Goal: Communication & Community: Answer question/provide support

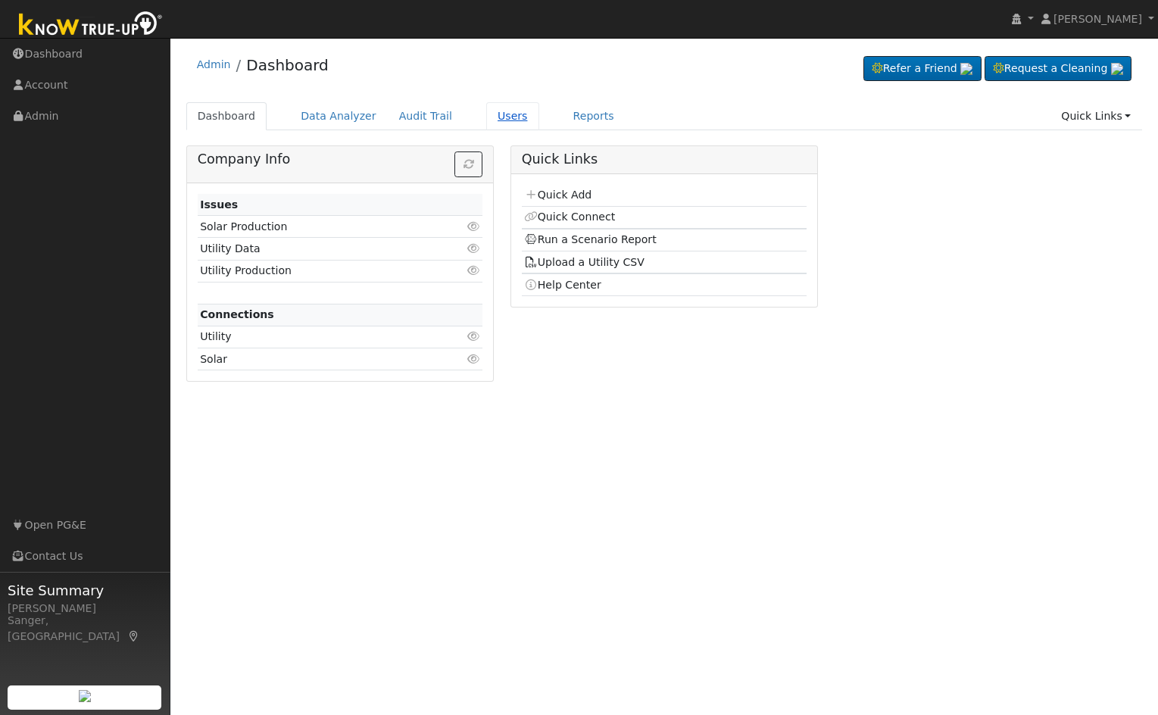
click at [486, 115] on link "Users" at bounding box center [512, 116] width 53 height 28
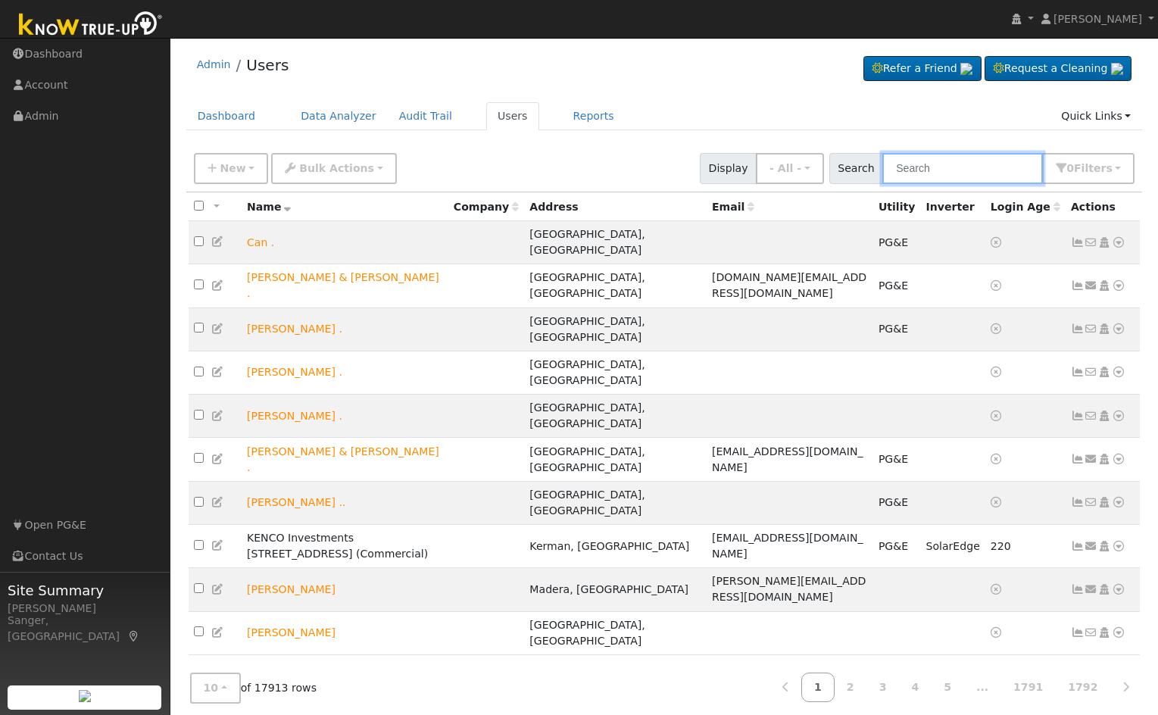
click at [973, 171] on input "text" at bounding box center [963, 168] width 161 height 31
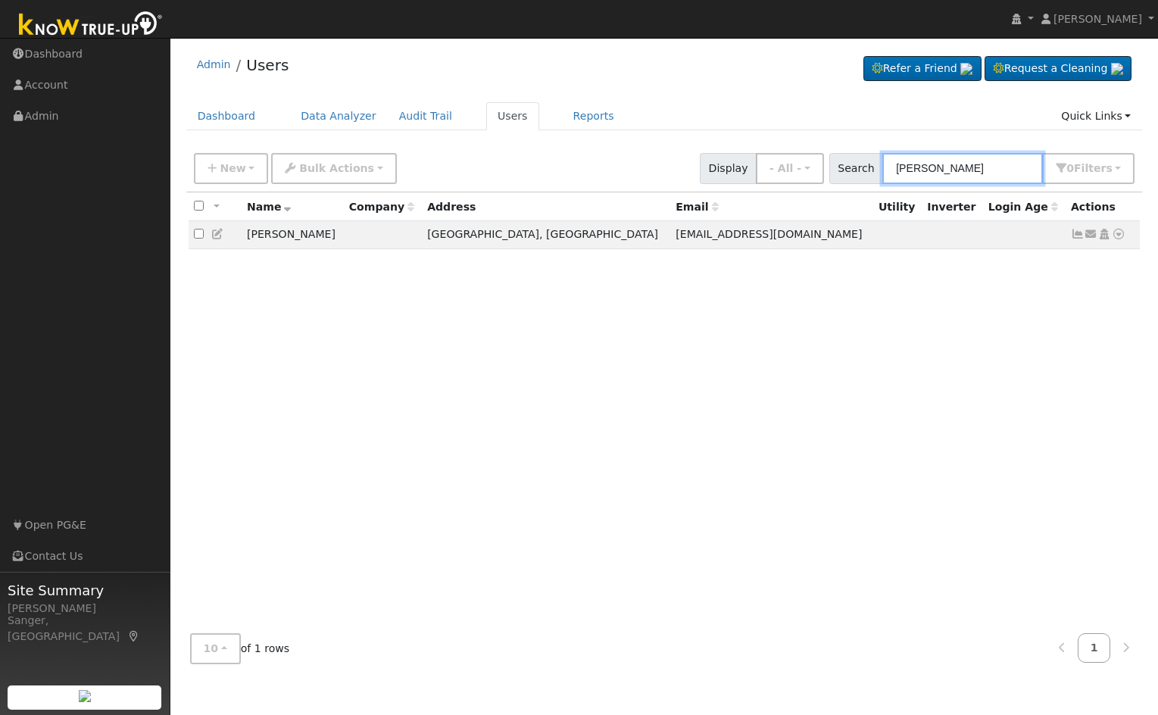
type input "[PERSON_NAME]"
click at [1090, 234] on icon at bounding box center [1092, 234] width 14 height 11
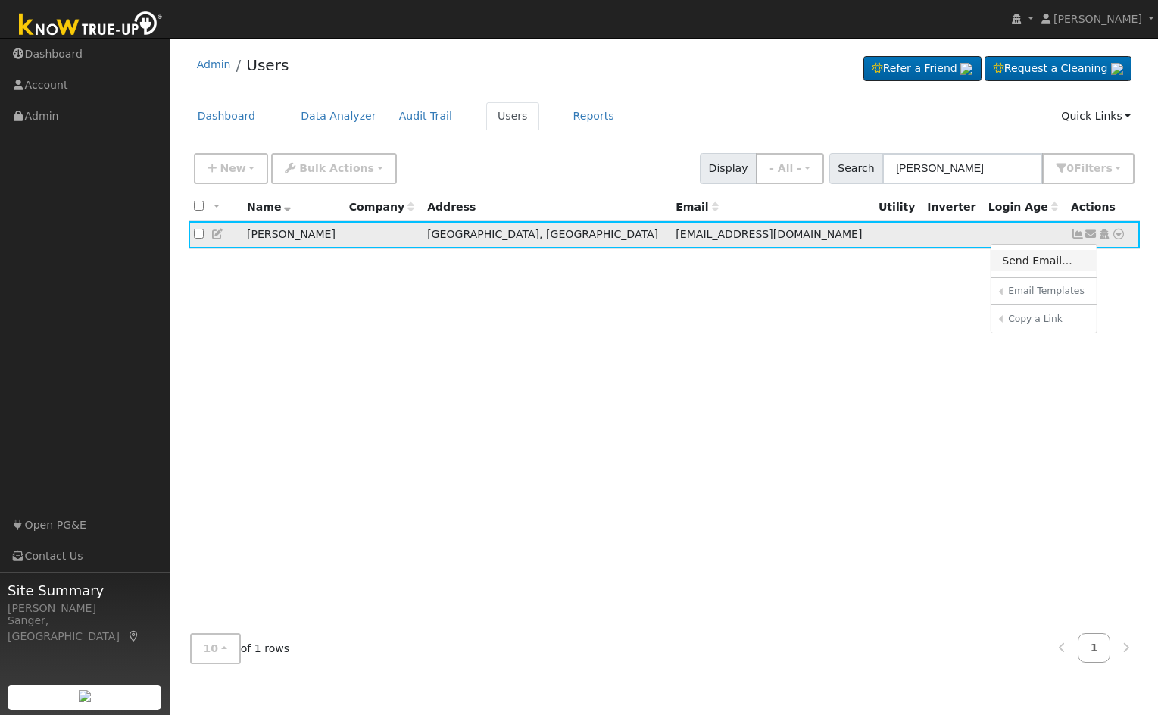
click at [1026, 270] on link "Send Email..." at bounding box center [1044, 260] width 105 height 21
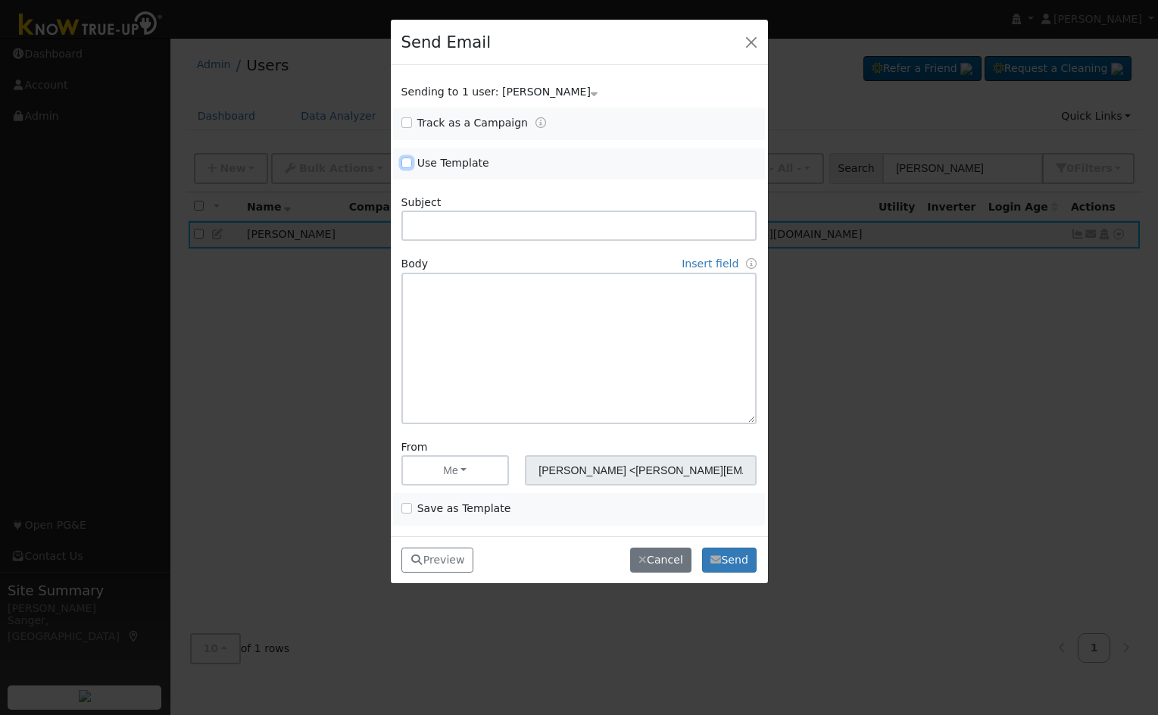
click at [408, 164] on input "Use Template" at bounding box center [406, 163] width 11 height 11
checkbox input "true"
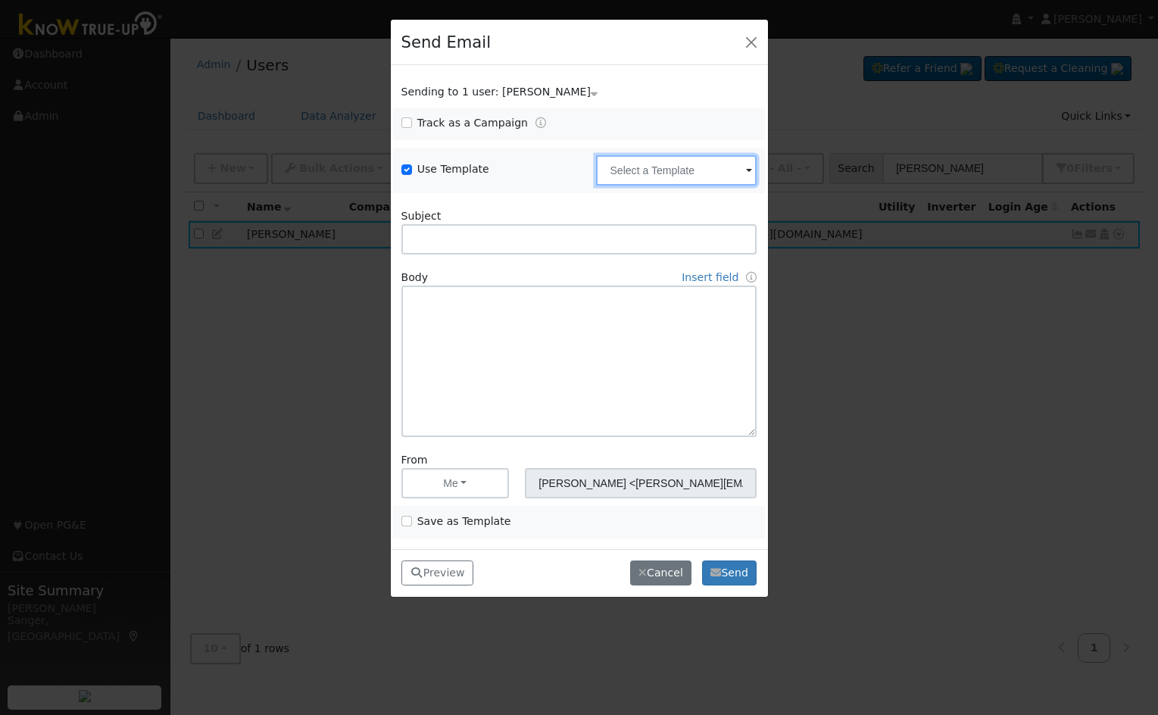
click at [608, 168] on input "text" at bounding box center [676, 170] width 161 height 30
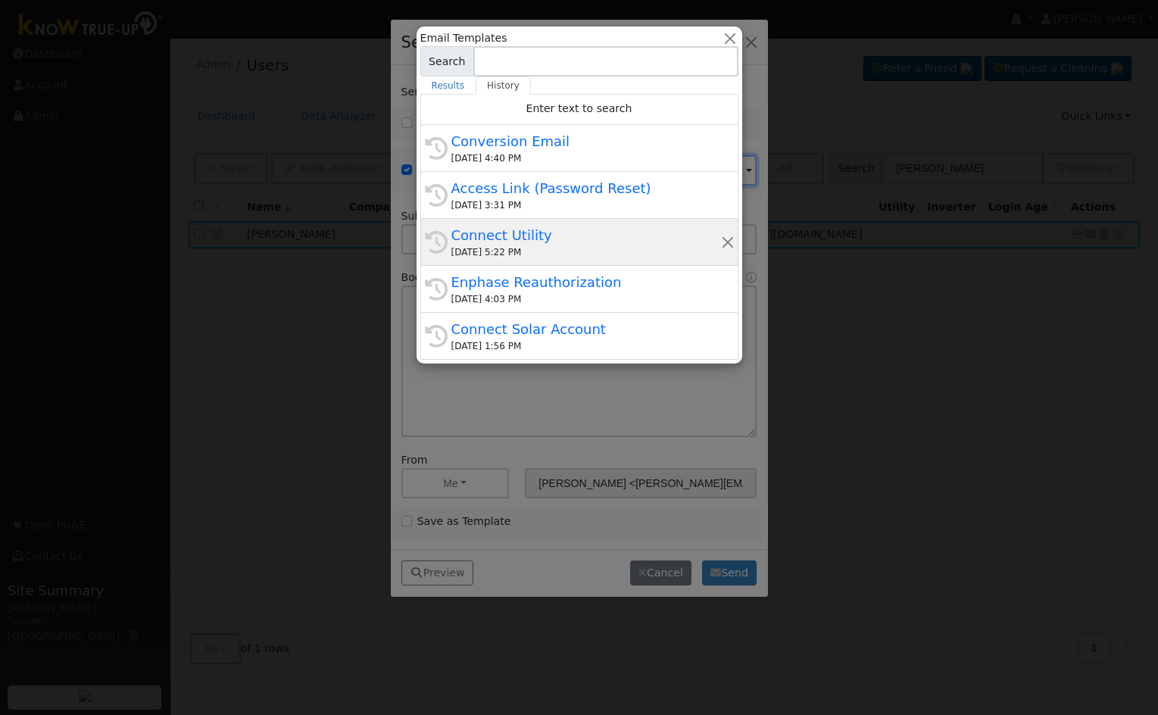
click at [557, 239] on div "Connect Utility" at bounding box center [586, 235] width 270 height 20
type input "Connect Utility"
type textarea "Hello, Please use the link below to connect your utility company to Know True-U…"
type input "Know True-Up <[EMAIL_ADDRESS][DOMAIN_NAME]>"
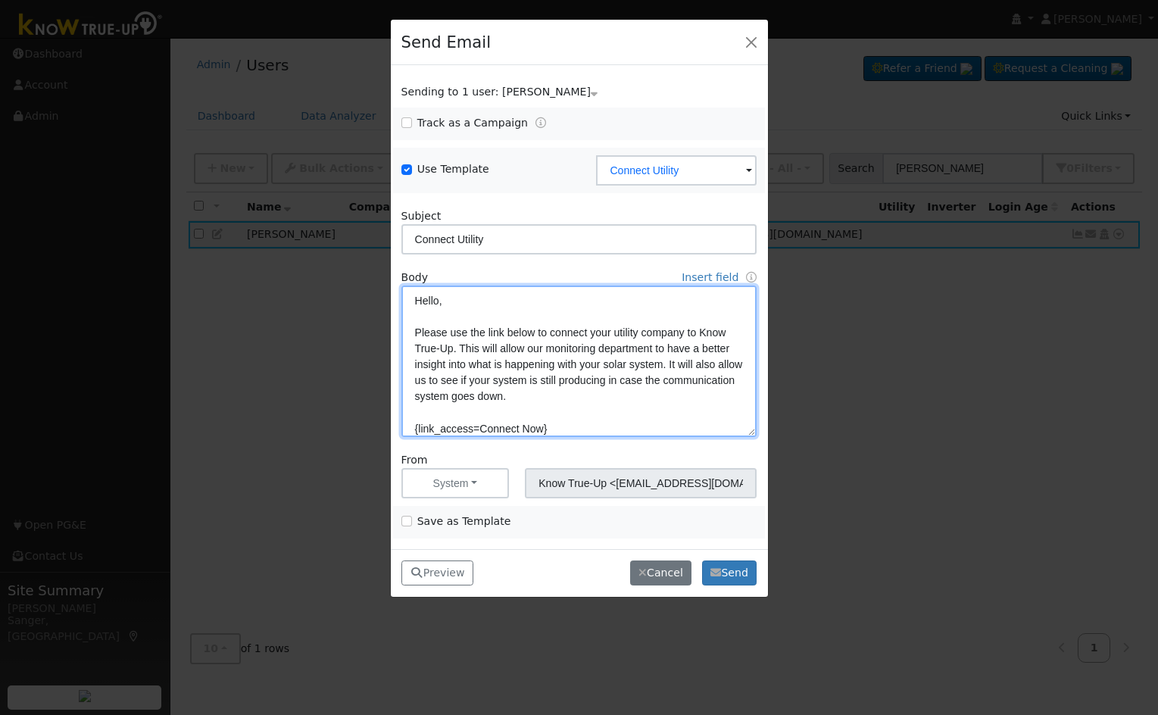
click at [451, 385] on textarea "Hello, Please use the link below to connect your utility company to Know True-U…" at bounding box center [579, 362] width 356 height 152
click at [598, 398] on textarea "Hello, Please use the link below to connect your utility company to Know True-U…" at bounding box center [579, 362] width 356 height 152
type textarea "Hello, Please use the link below to connect your utility company to Know True-U…"
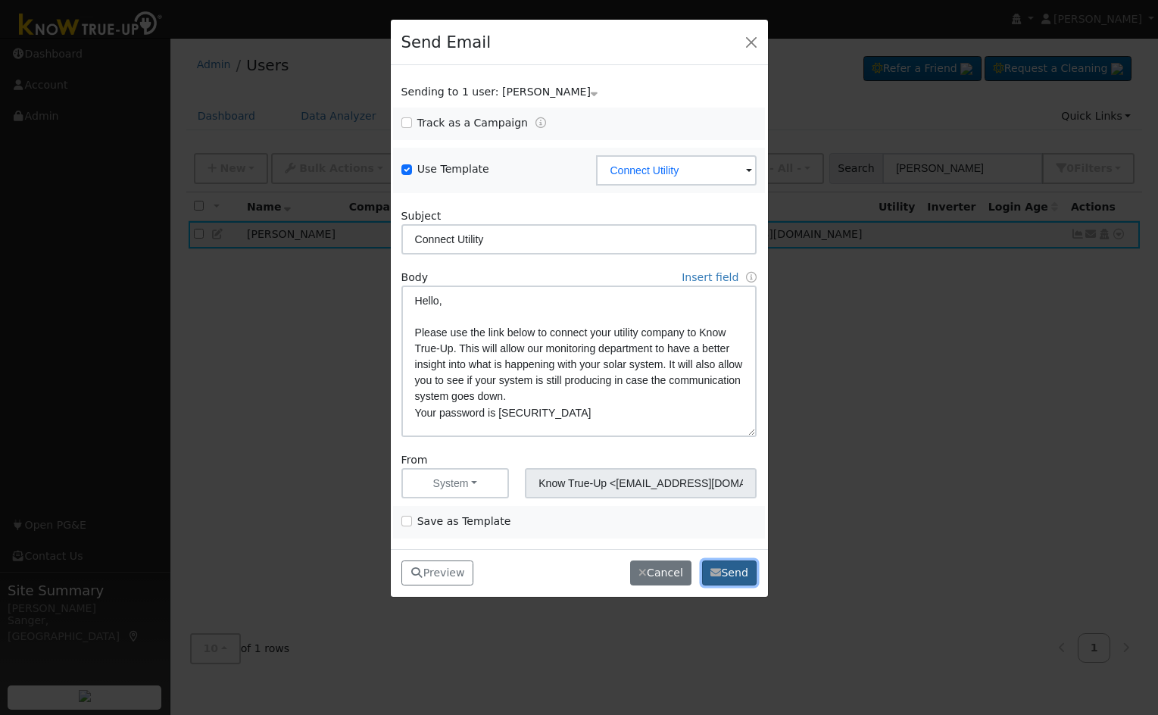
click at [739, 569] on button "Send" at bounding box center [729, 574] width 55 height 26
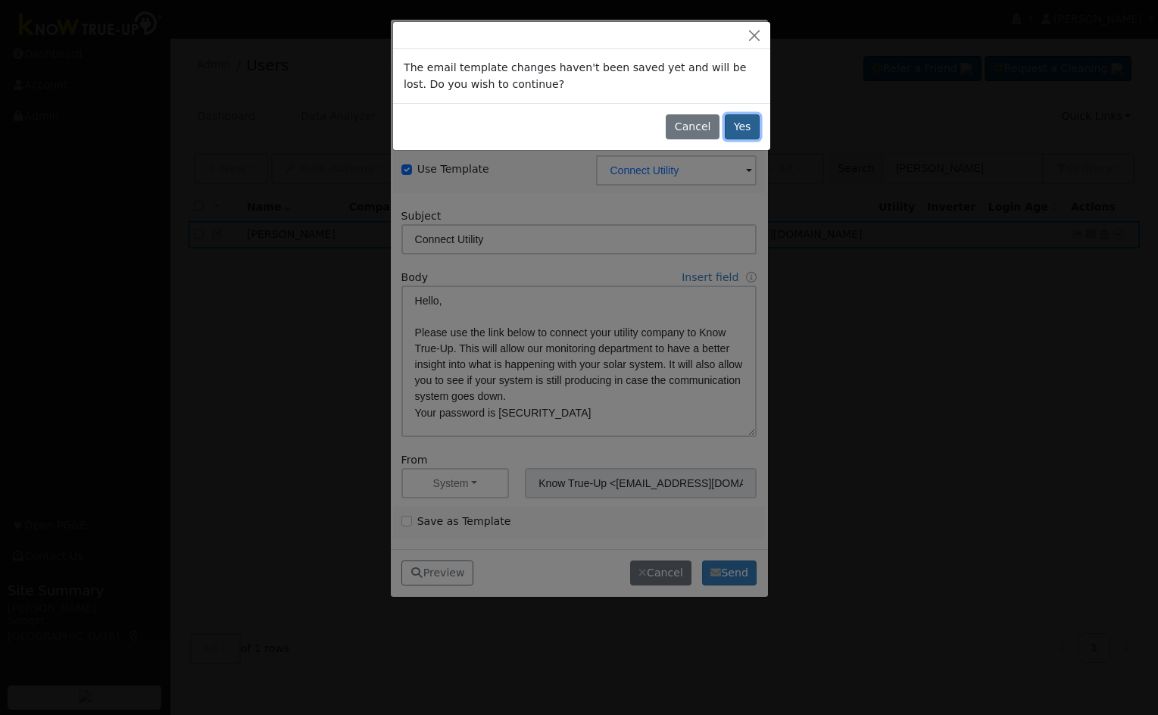
click at [729, 128] on button "Yes" at bounding box center [742, 127] width 35 height 26
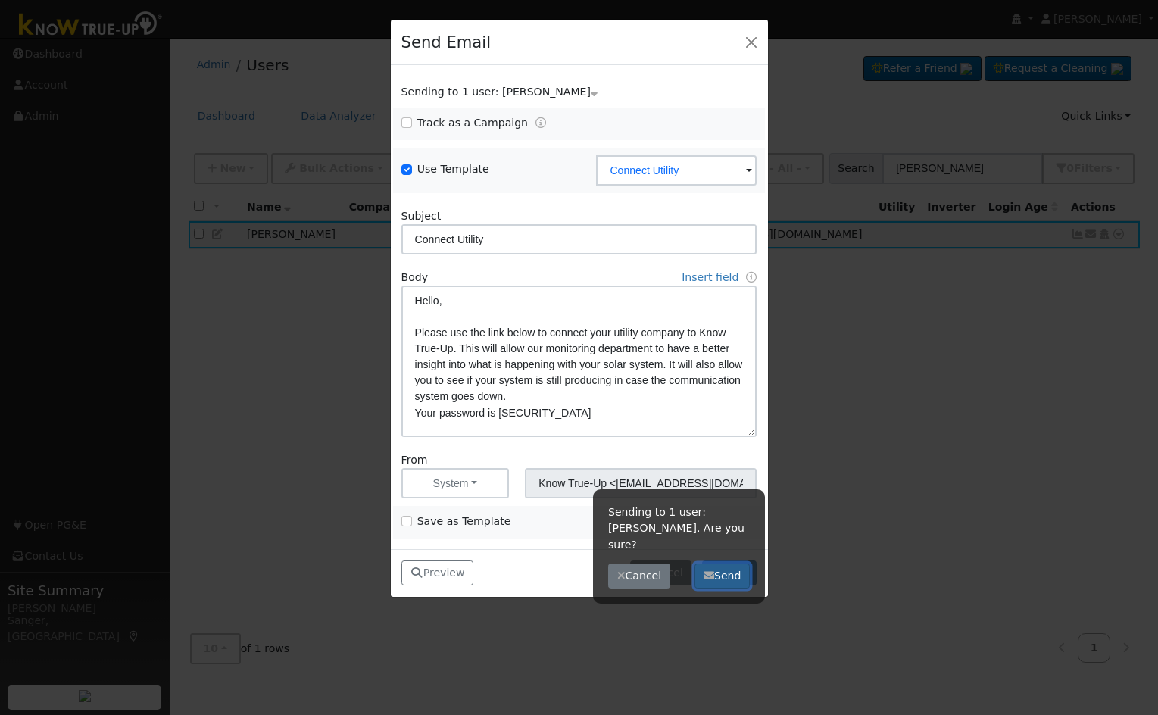
click at [709, 570] on icon "button" at bounding box center [709, 575] width 11 height 11
